Goal: Task Accomplishment & Management: Complete application form

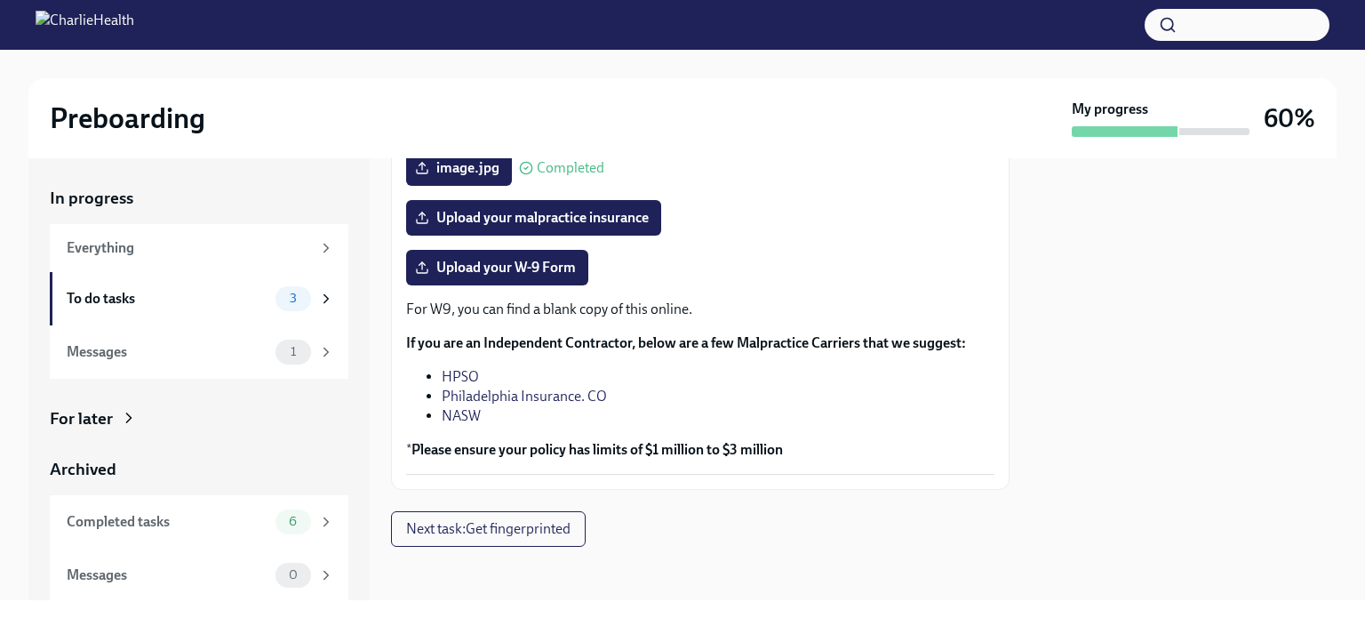
scroll to position [436, 0]
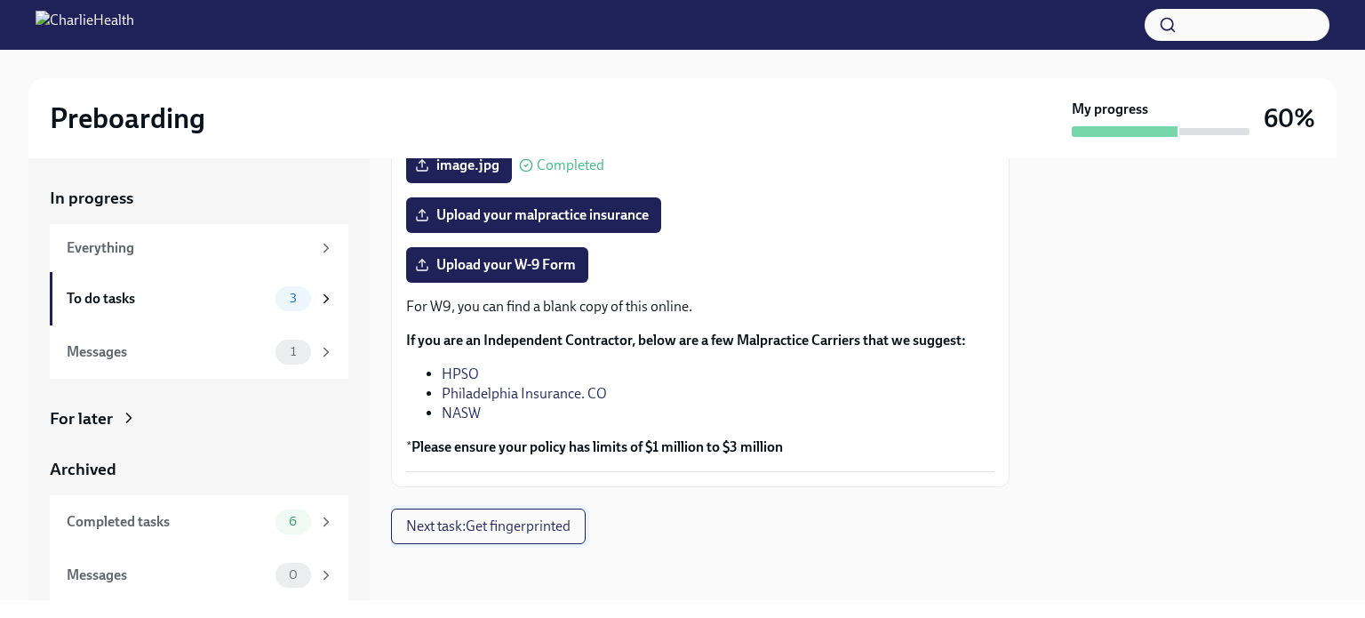
click at [494, 526] on span "Next task : Get fingerprinted" at bounding box center [488, 526] width 164 height 18
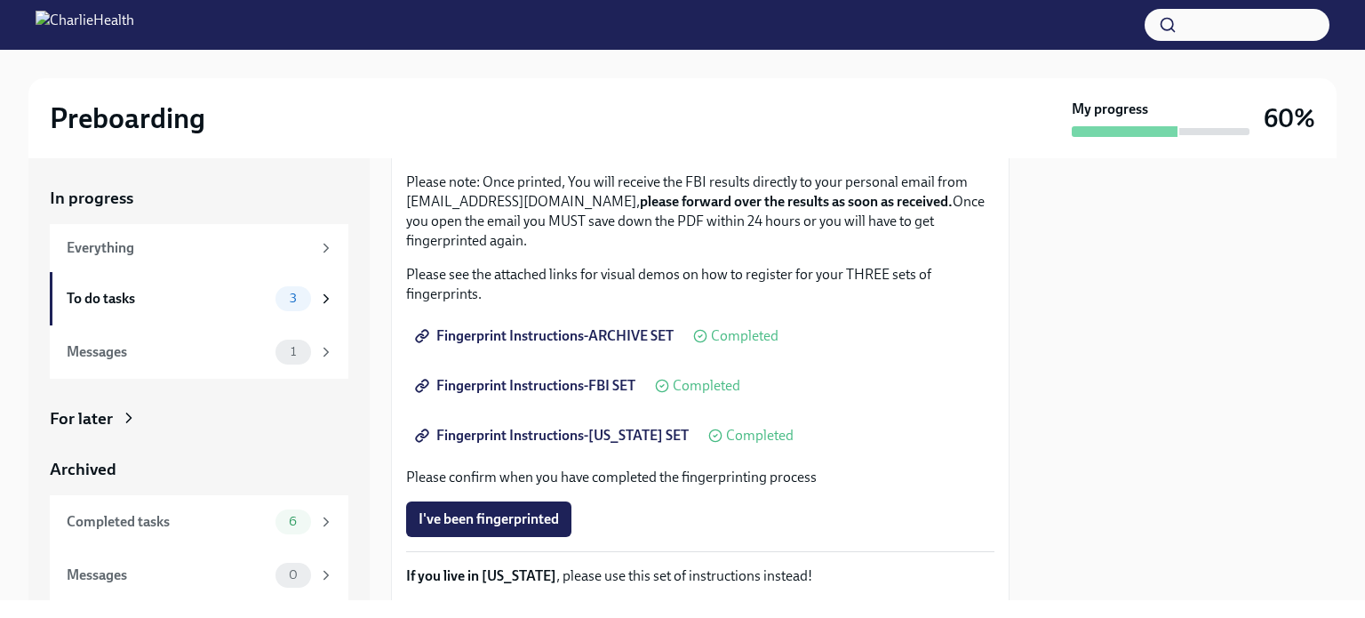
scroll to position [213, 0]
click at [607, 332] on span "Fingerprint Instructions-ARCHIVE SET" at bounding box center [546, 335] width 255 height 18
click at [587, 385] on span "Fingerprint Instructions-FBI SET" at bounding box center [527, 385] width 217 height 18
click at [579, 438] on span "Fingerprint Instructions-[US_STATE] SET" at bounding box center [554, 435] width 270 height 18
click at [565, 383] on span "Fingerprint Instructions-FBI SET" at bounding box center [527, 385] width 217 height 18
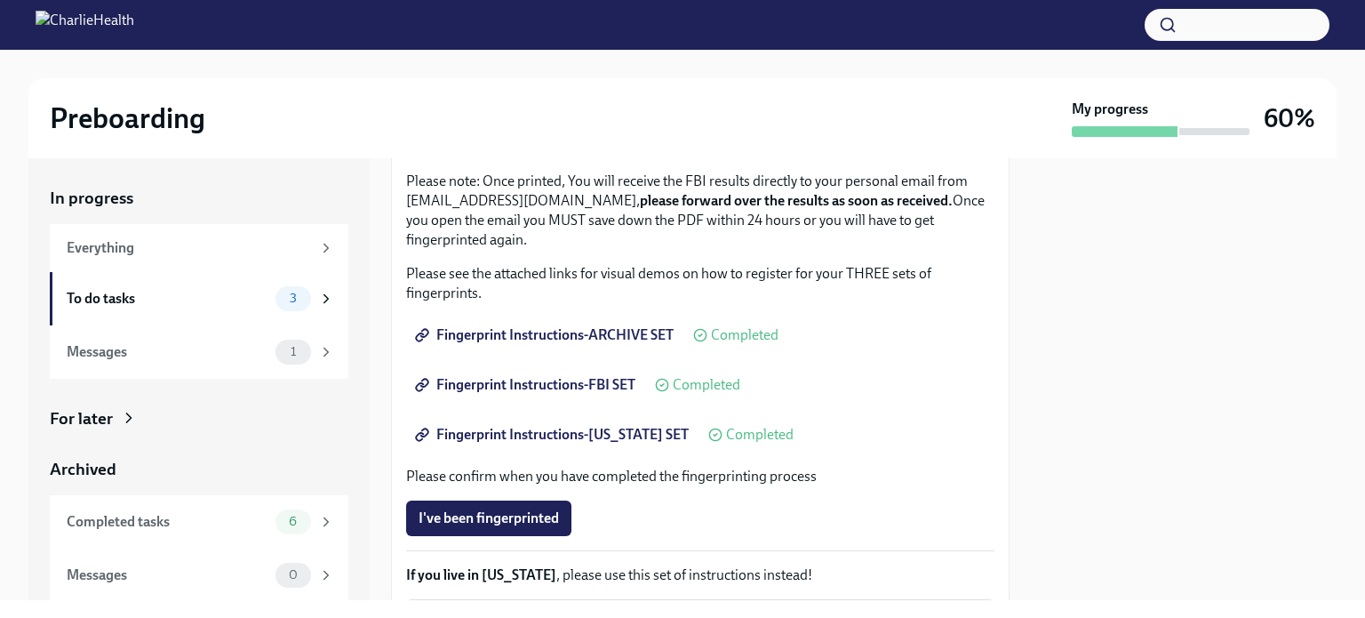
click at [570, 435] on span "Fingerprint Instructions-[US_STATE] SET" at bounding box center [554, 435] width 270 height 18
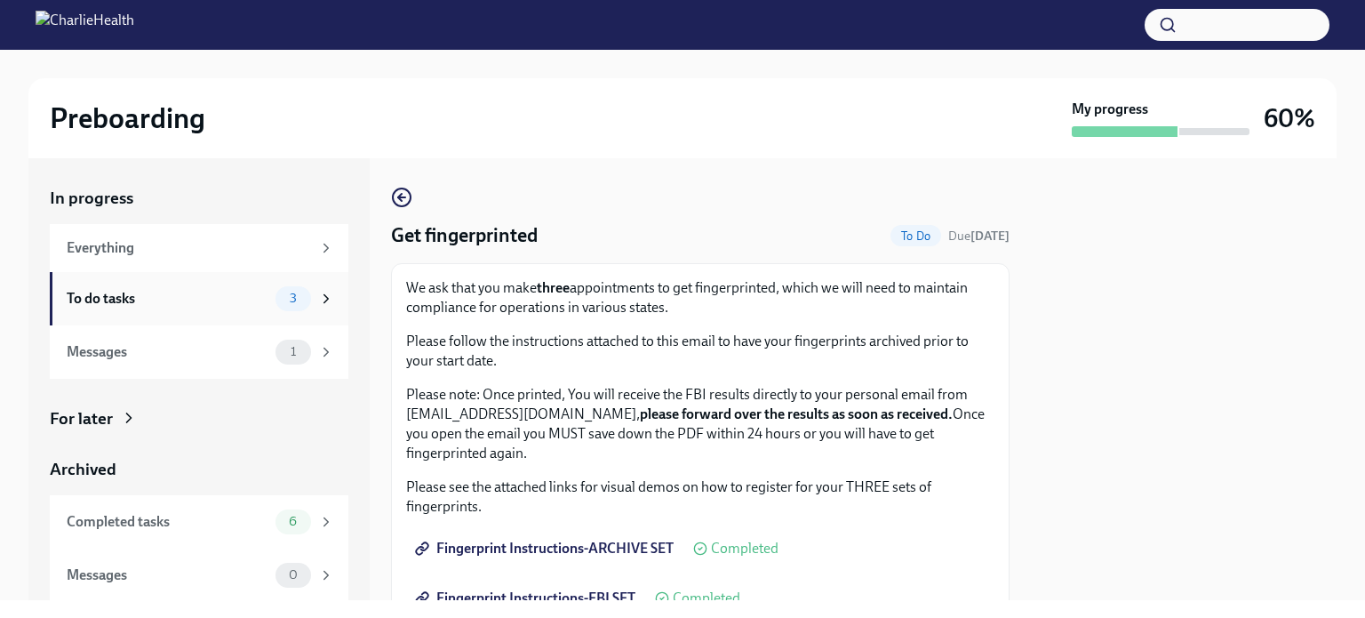
click at [162, 287] on div "To do tasks 3" at bounding box center [200, 298] width 267 height 25
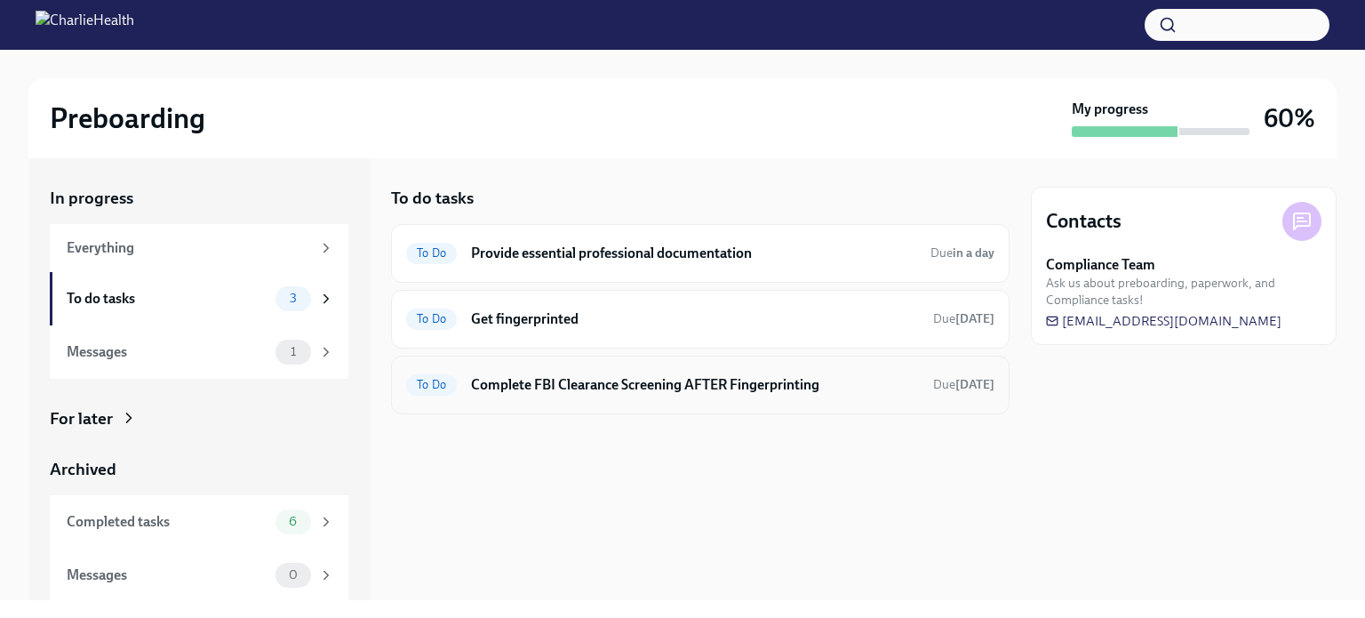
click at [596, 385] on h6 "Complete FBI Clearance Screening AFTER Fingerprinting" at bounding box center [695, 385] width 448 height 20
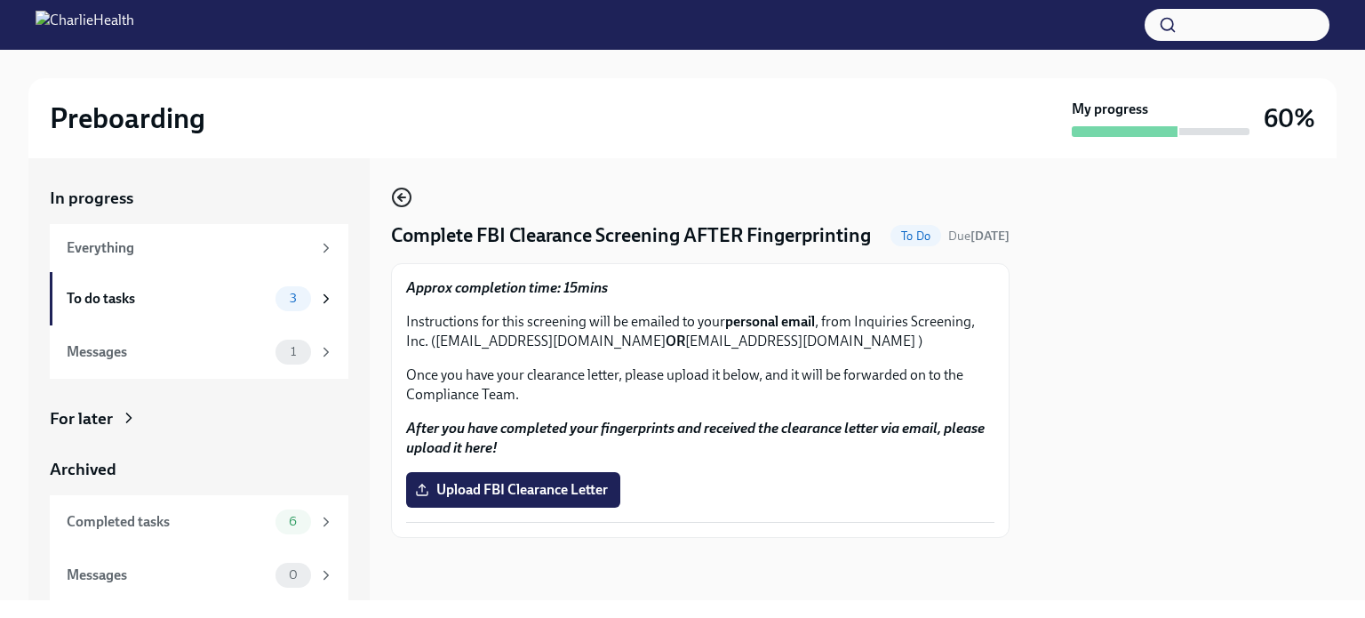
click at [397, 194] on icon "button" at bounding box center [401, 197] width 21 height 21
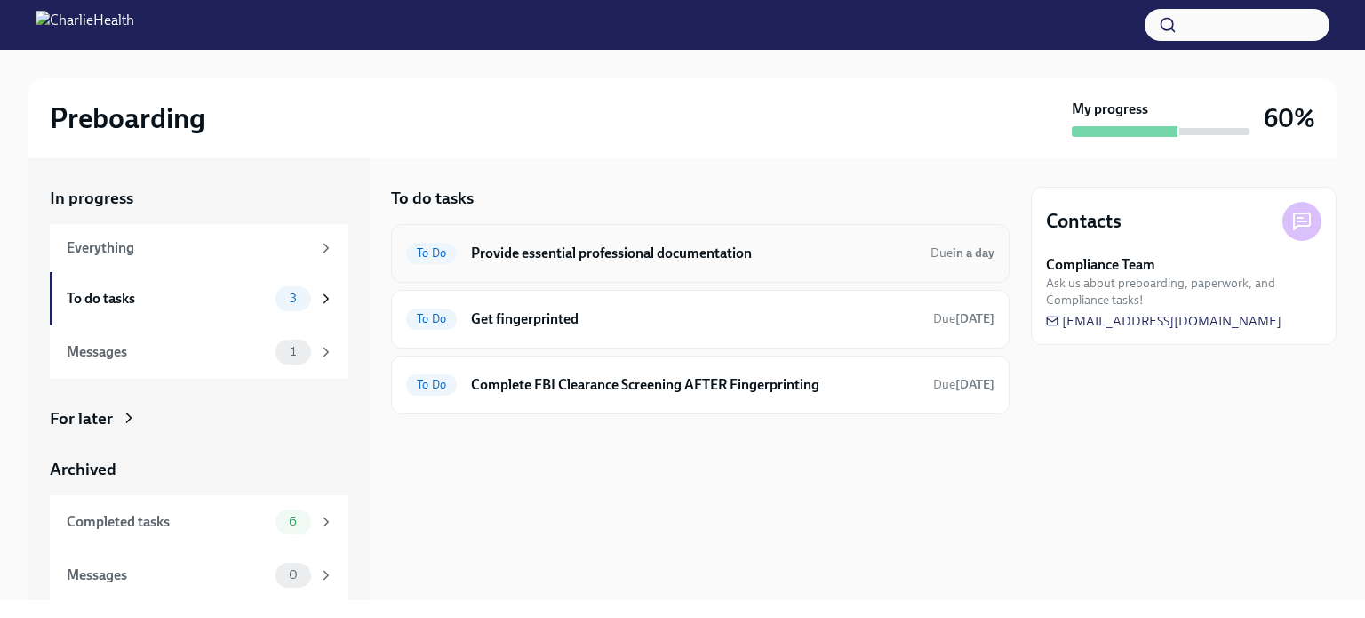
click at [596, 266] on div "To Do Provide essential professional documentation Due in a day" at bounding box center [700, 253] width 588 height 28
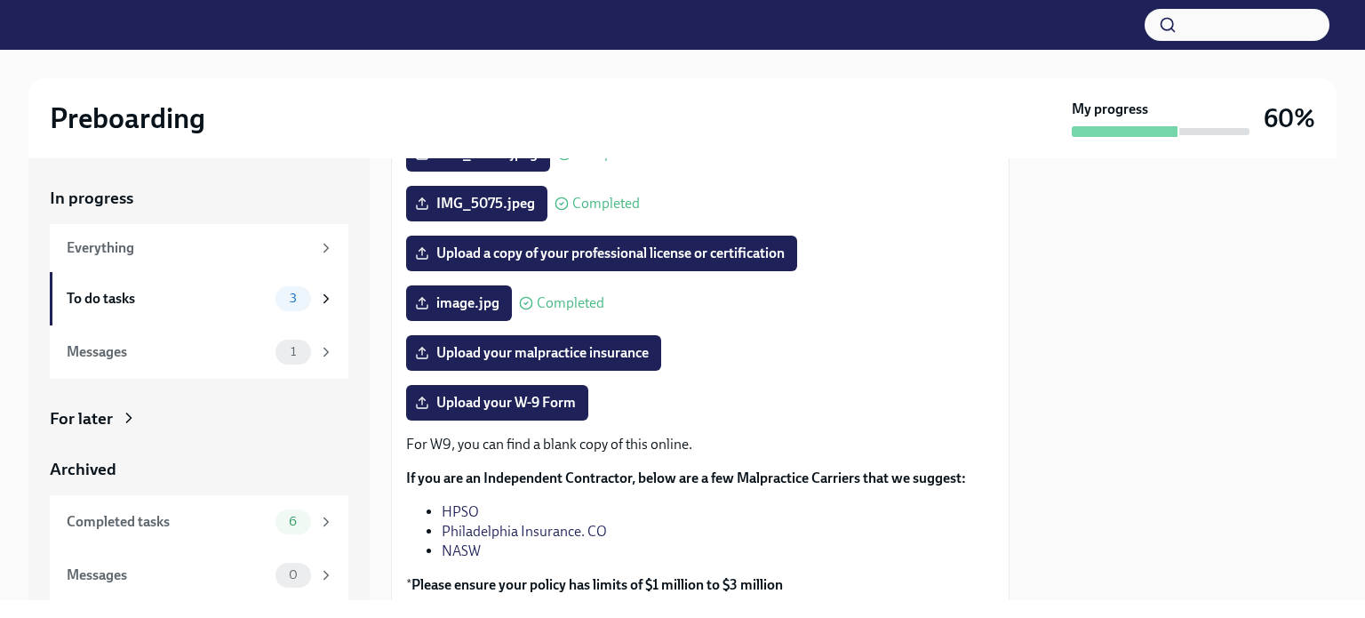
scroll to position [313, 0]
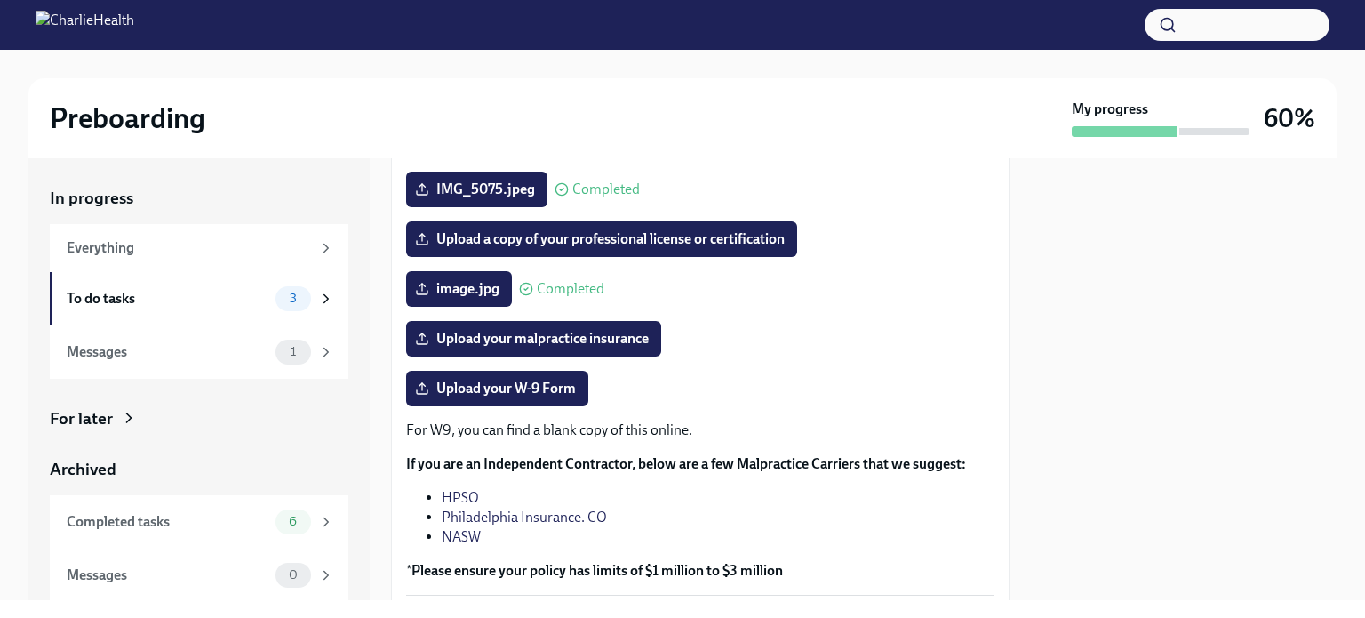
click at [460, 528] on link "NASW" at bounding box center [461, 536] width 39 height 17
click at [559, 336] on span "Upload your malpractice insurance" at bounding box center [534, 339] width 230 height 18
click at [0, 0] on input "Upload your malpractice insurance" at bounding box center [0, 0] width 0 height 0
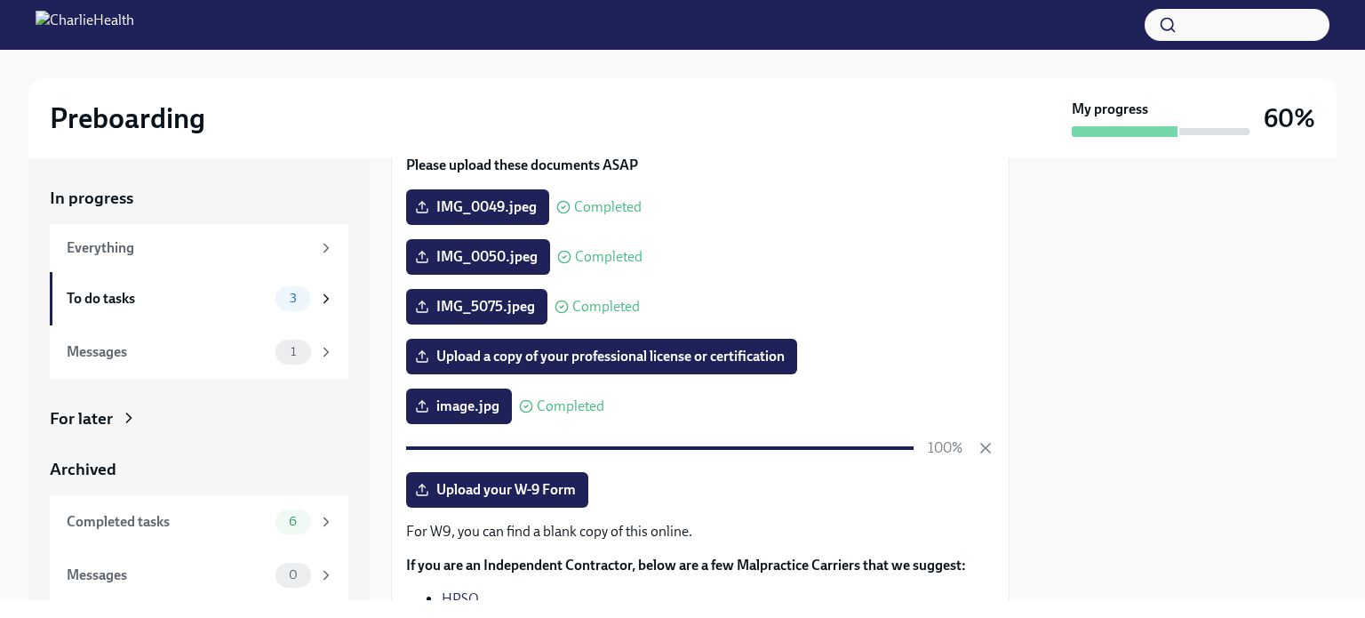
scroll to position [178, 0]
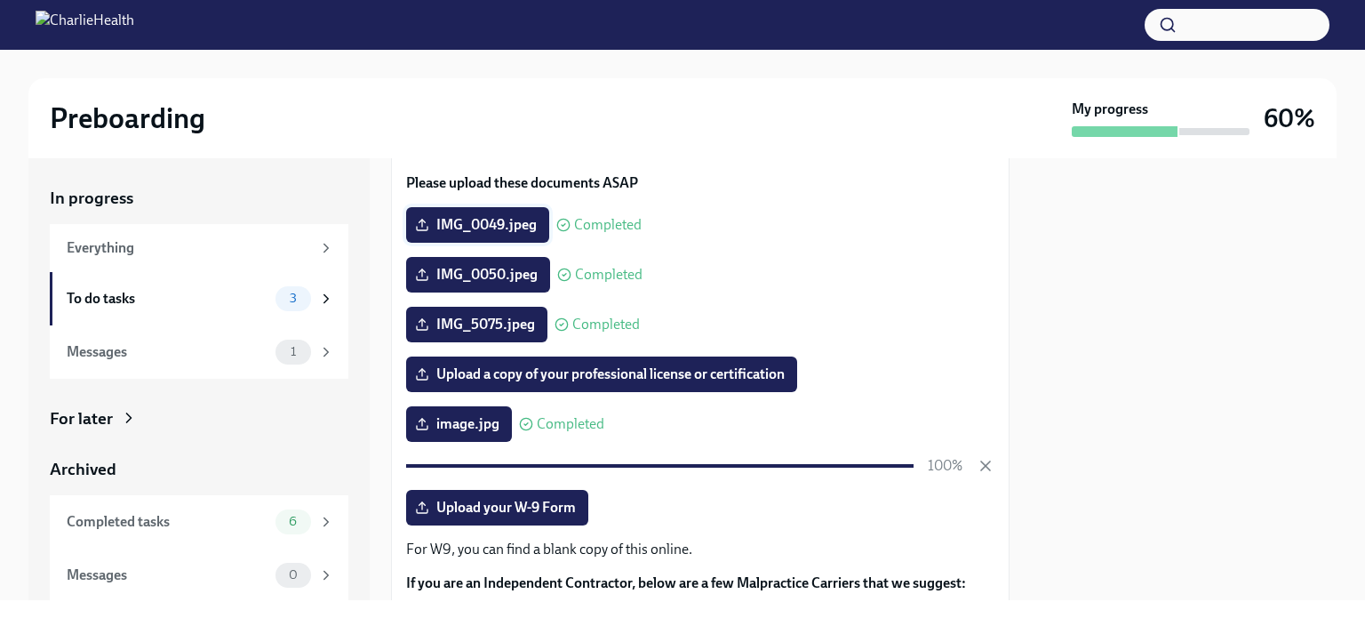
click at [485, 216] on span "IMG_0049.jpeg" at bounding box center [478, 225] width 118 height 18
click at [0, 0] on input "IMG_0049.jpeg" at bounding box center [0, 0] width 0 height 0
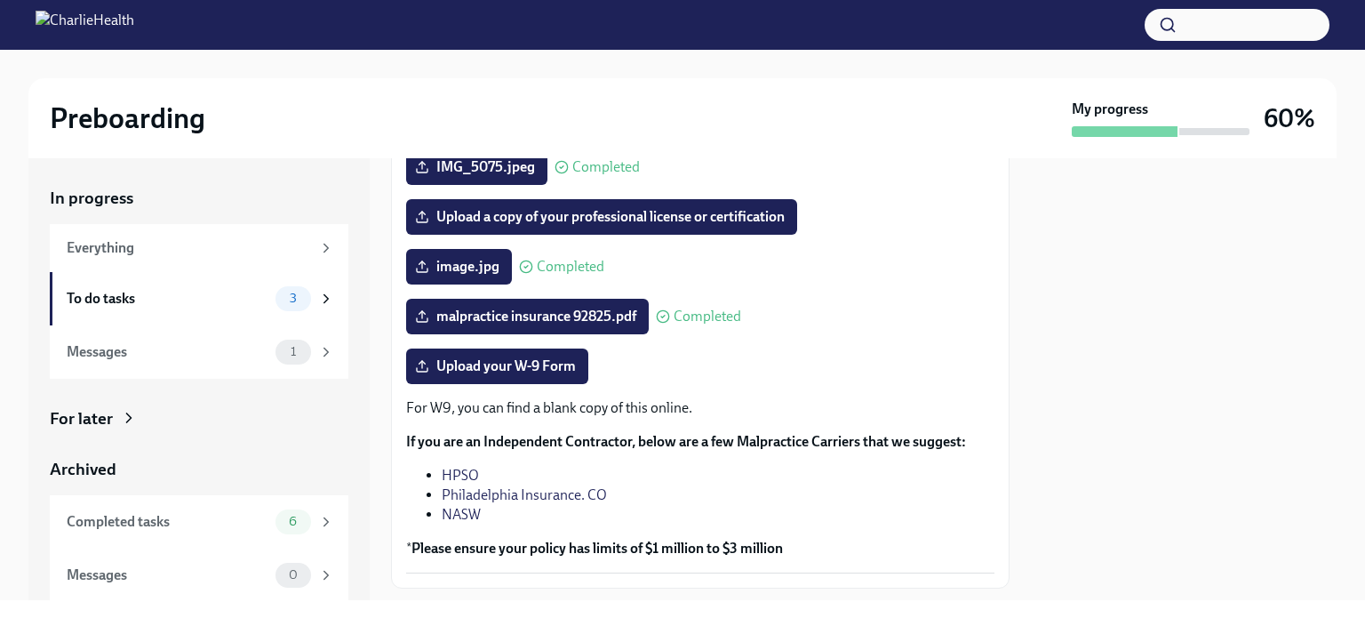
scroll to position [336, 0]
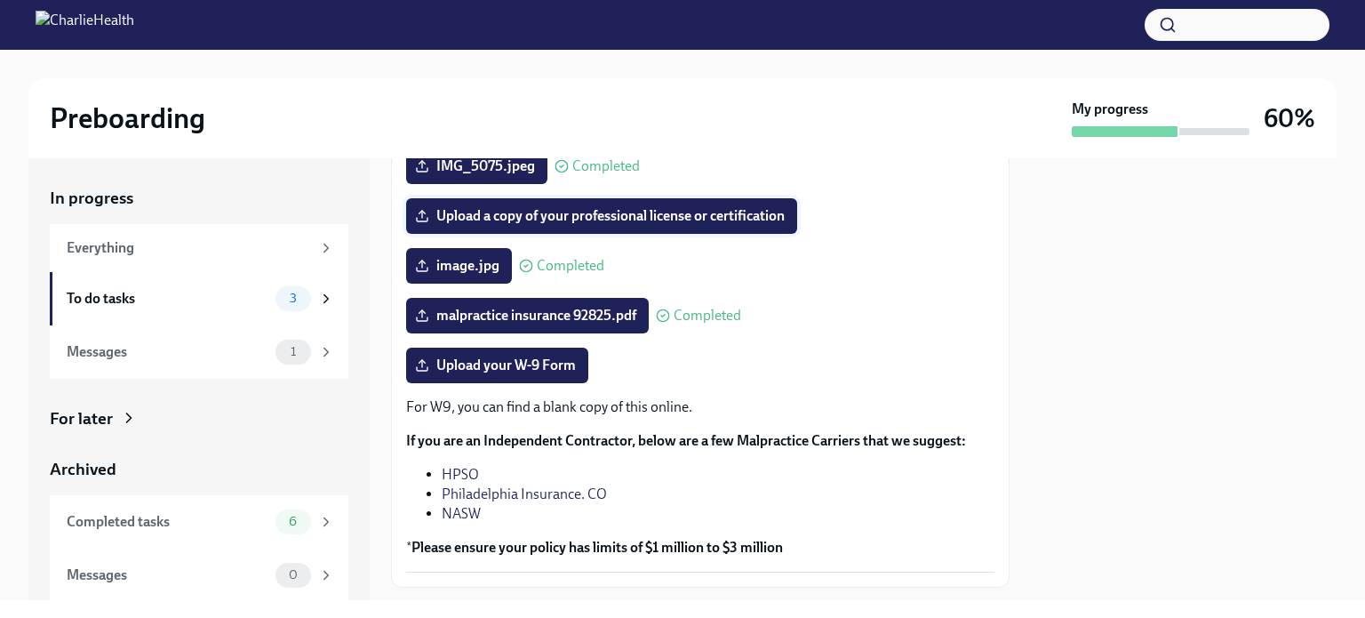
click at [568, 222] on span "Upload a copy of your professional license or certification" at bounding box center [602, 216] width 366 height 18
click at [0, 0] on input "Upload a copy of your professional license or certification" at bounding box center [0, 0] width 0 height 0
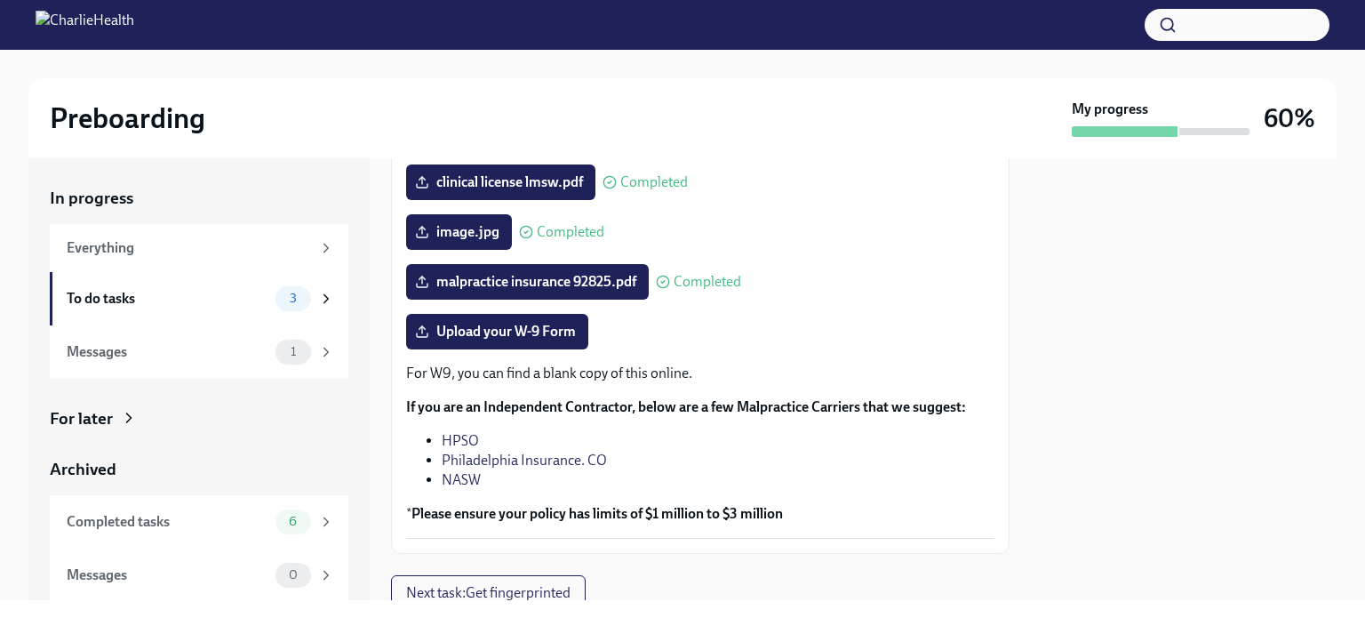
scroll to position [436, 0]
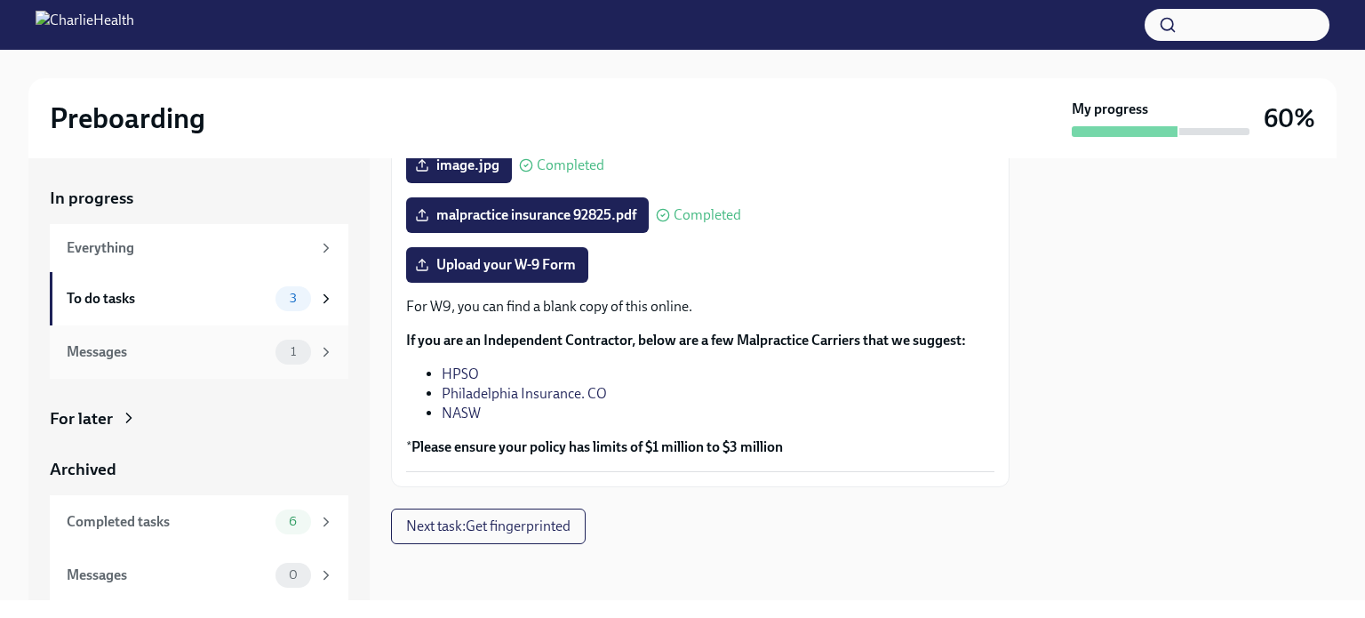
click at [231, 358] on div "Messages" at bounding box center [168, 352] width 202 height 20
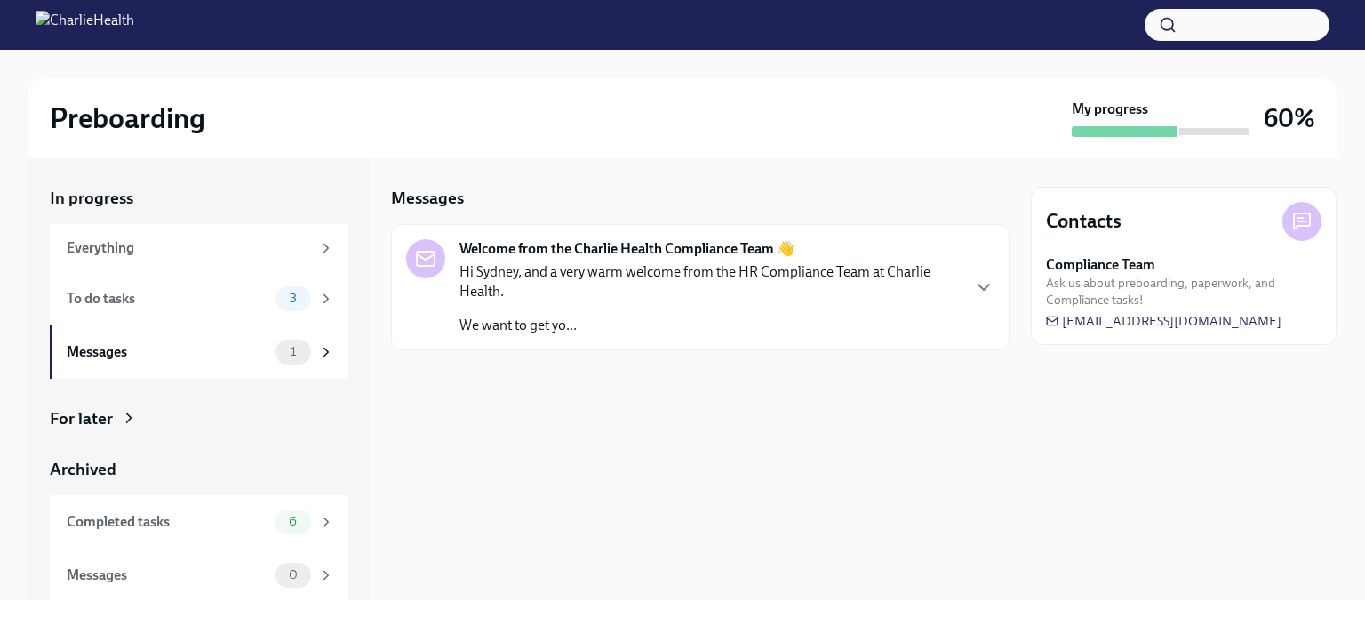
click at [658, 300] on p "Hi Sydney, and a very warm welcome from the HR Compliance Team at Charlie Healt…" at bounding box center [708, 281] width 499 height 39
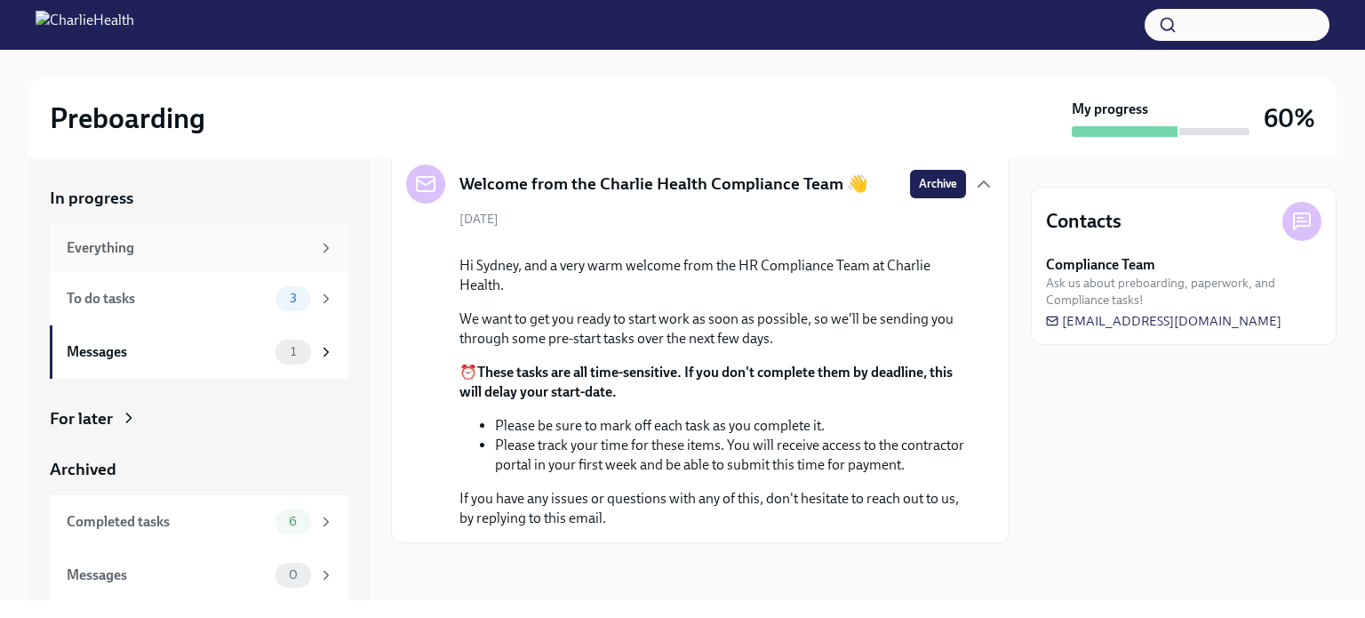
click at [256, 244] on div "Everything" at bounding box center [189, 248] width 244 height 20
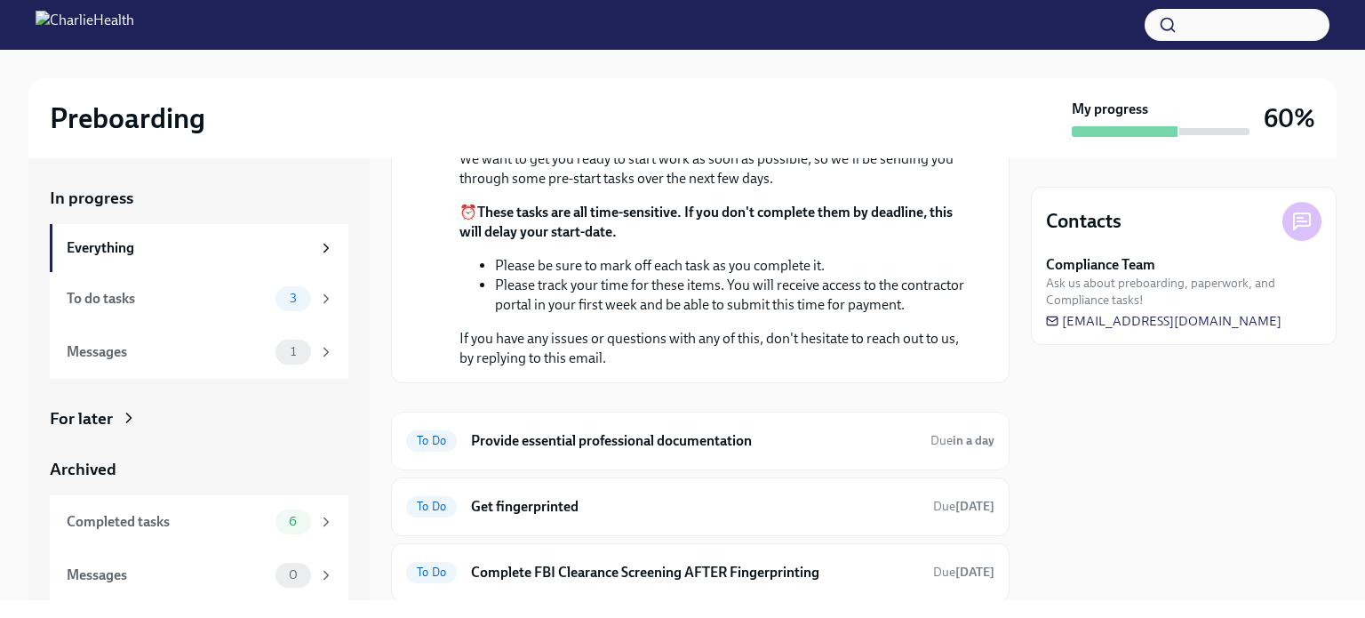
scroll to position [451, 0]
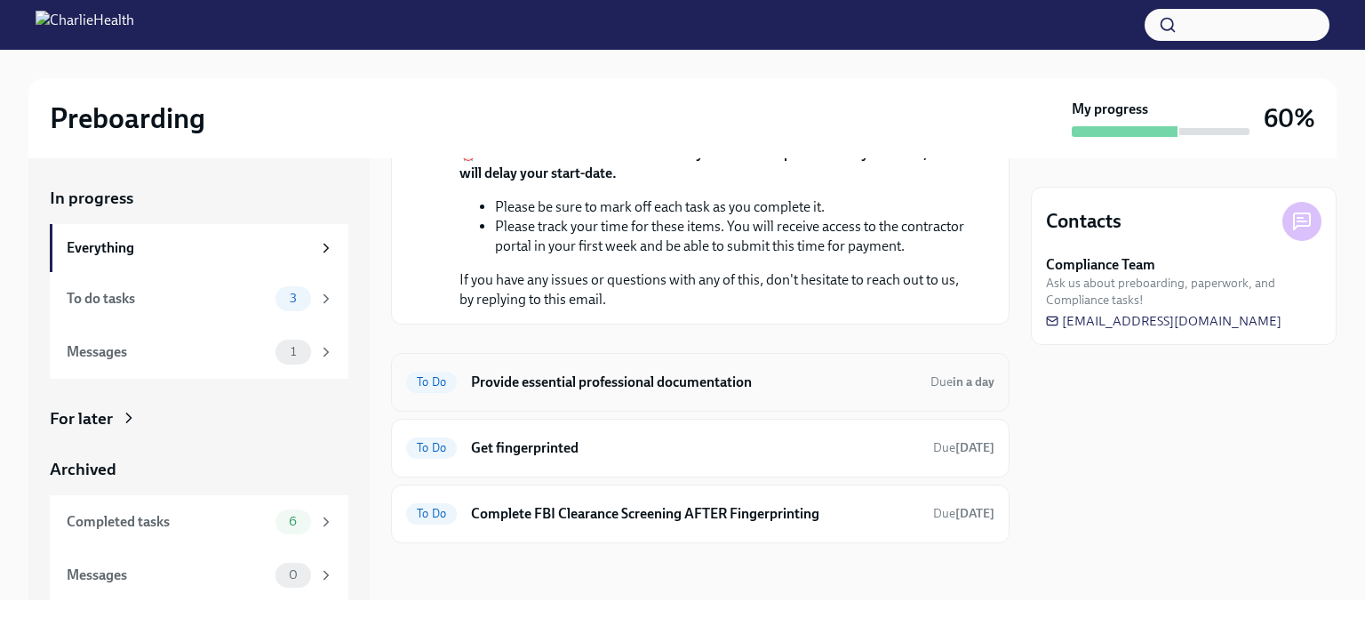
click at [558, 376] on h6 "Provide essential professional documentation" at bounding box center [693, 382] width 445 height 20
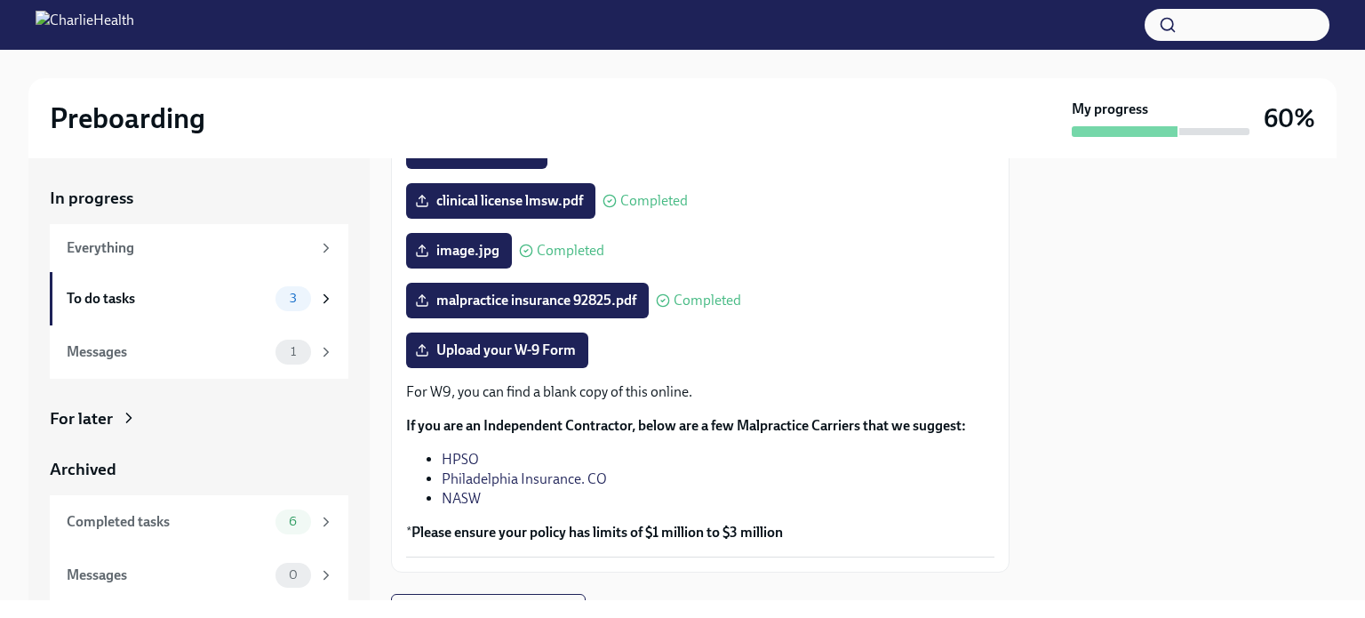
scroll to position [436, 0]
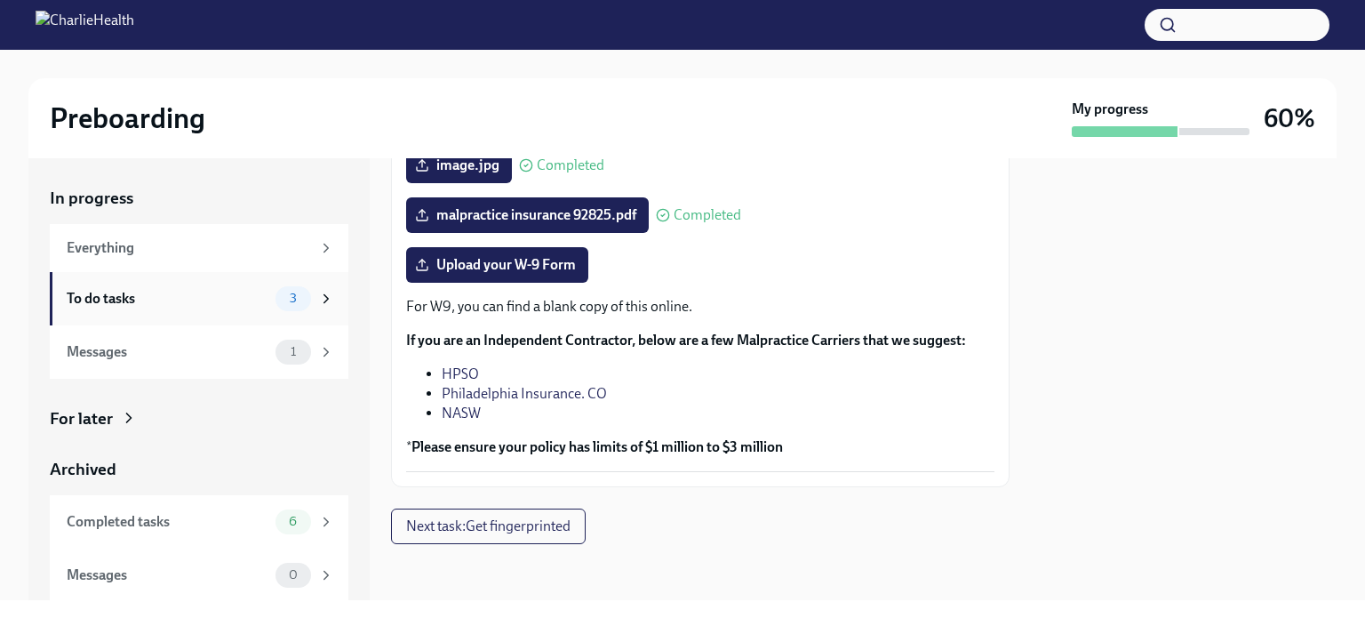
click at [204, 300] on div "To do tasks" at bounding box center [168, 299] width 202 height 20
